Goal: Obtain resource: Obtain resource

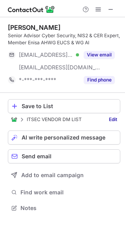
scroll to position [203, 125]
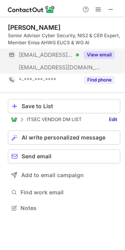
click at [105, 57] on button "View email" at bounding box center [98, 55] width 31 height 8
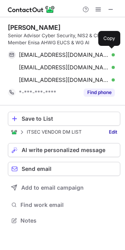
scroll to position [215, 125]
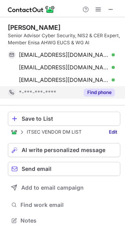
click at [102, 89] on button "Find phone" at bounding box center [98, 93] width 31 height 8
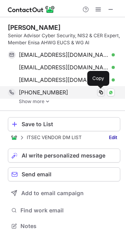
click at [103, 93] on span at bounding box center [101, 92] width 6 height 6
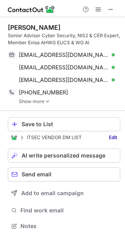
click at [45, 102] on img at bounding box center [47, 101] width 5 height 5
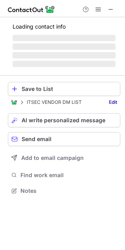
scroll to position [203, 125]
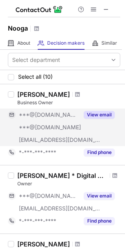
click at [107, 114] on button "View email" at bounding box center [98, 115] width 31 height 8
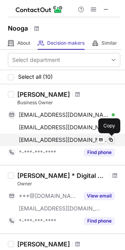
click at [111, 139] on span at bounding box center [110, 140] width 6 height 6
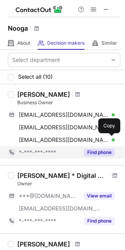
click at [98, 153] on button "Find phone" at bounding box center [98, 153] width 31 height 8
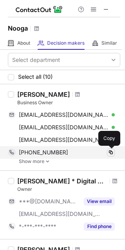
click at [109, 151] on span at bounding box center [110, 152] width 6 height 6
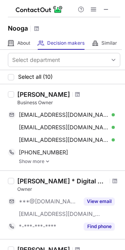
click at [48, 162] on img at bounding box center [47, 161] width 5 height 5
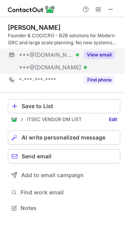
click at [102, 56] on button "View email" at bounding box center [98, 55] width 31 height 8
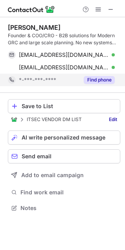
click at [101, 76] on button "Find phone" at bounding box center [98, 80] width 31 height 8
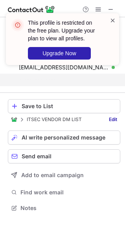
scroll to position [190, 125]
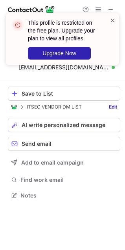
click at [112, 23] on span at bounding box center [112, 20] width 6 height 8
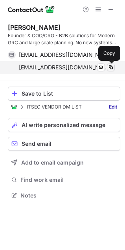
click at [111, 65] on span at bounding box center [110, 67] width 6 height 6
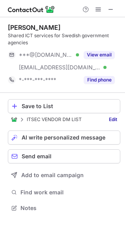
scroll to position [203, 125]
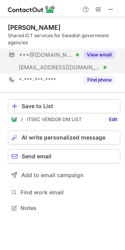
click at [102, 54] on button "View email" at bounding box center [98, 55] width 31 height 8
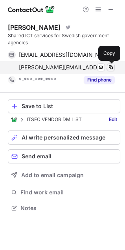
click at [109, 67] on span at bounding box center [110, 67] width 6 height 6
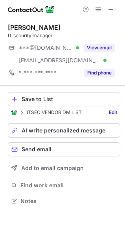
scroll to position [196, 125]
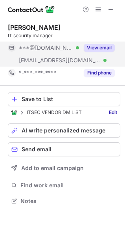
click at [100, 43] on div "View email" at bounding box center [97, 48] width 36 height 13
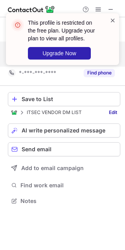
click at [112, 21] on span at bounding box center [112, 20] width 6 height 8
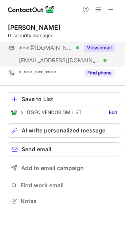
click at [98, 49] on button "View email" at bounding box center [98, 48] width 31 height 8
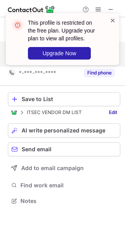
click at [111, 19] on span at bounding box center [112, 20] width 6 height 8
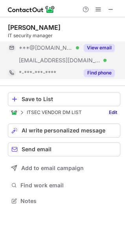
click at [101, 72] on button "Find phone" at bounding box center [98, 73] width 31 height 8
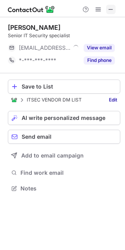
scroll to position [183, 125]
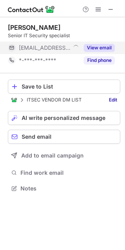
click at [102, 46] on button "View email" at bounding box center [98, 48] width 31 height 8
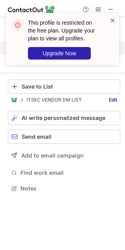
click at [110, 21] on span at bounding box center [112, 20] width 6 height 8
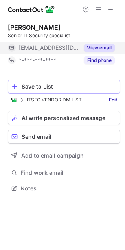
click at [42, 85] on div "Save to List" at bounding box center [69, 86] width 95 height 6
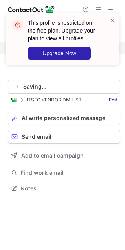
click at [97, 60] on div "This profile is restricted on the free plan. Upgrade your plan to view all prof…" at bounding box center [62, 42] width 125 height 74
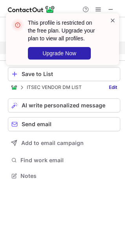
click at [111, 19] on span at bounding box center [112, 20] width 6 height 8
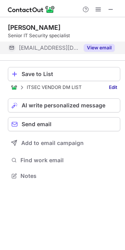
click at [102, 48] on button "View email" at bounding box center [98, 48] width 31 height 8
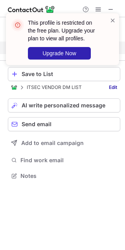
click at [112, 21] on span at bounding box center [112, 20] width 6 height 8
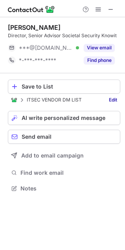
scroll to position [183, 125]
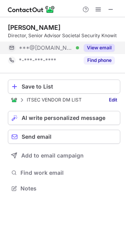
click at [109, 46] on button "View email" at bounding box center [98, 48] width 31 height 8
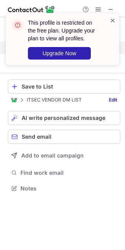
click at [113, 22] on span at bounding box center [112, 20] width 6 height 8
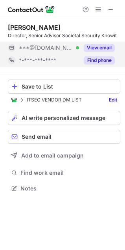
click at [98, 62] on button "Find phone" at bounding box center [98, 60] width 31 height 8
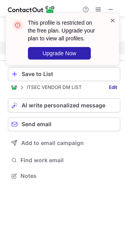
scroll to position [171, 125]
click at [113, 21] on span at bounding box center [112, 20] width 6 height 8
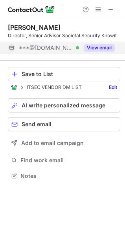
click at [107, 49] on button "View email" at bounding box center [98, 48] width 31 height 8
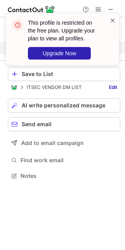
click at [111, 22] on span at bounding box center [112, 20] width 6 height 8
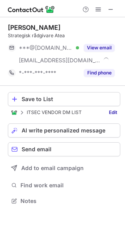
scroll to position [196, 125]
